Goal: Check status: Check status

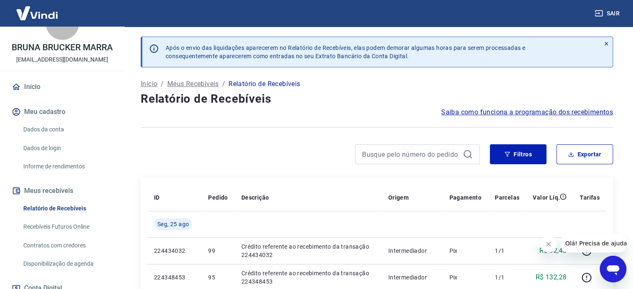
scroll to position [42, 0]
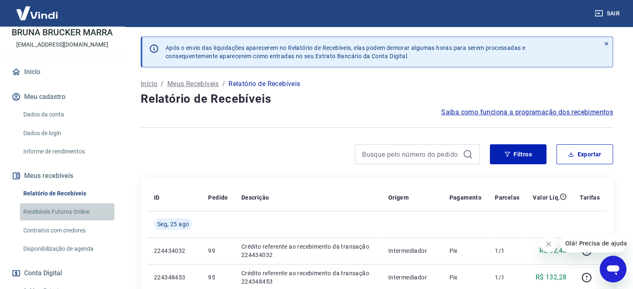
click at [70, 213] on link "Recebíveis Futuros Online" at bounding box center [67, 212] width 94 height 17
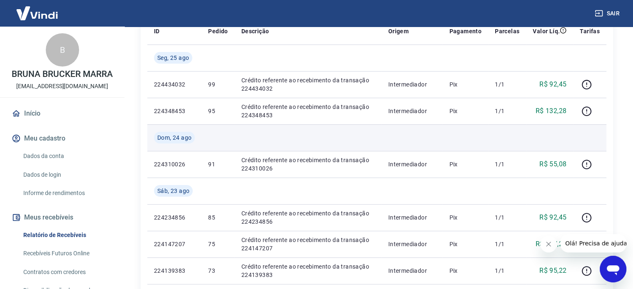
scroll to position [208, 0]
